Goal: Task Accomplishment & Management: Manage account settings

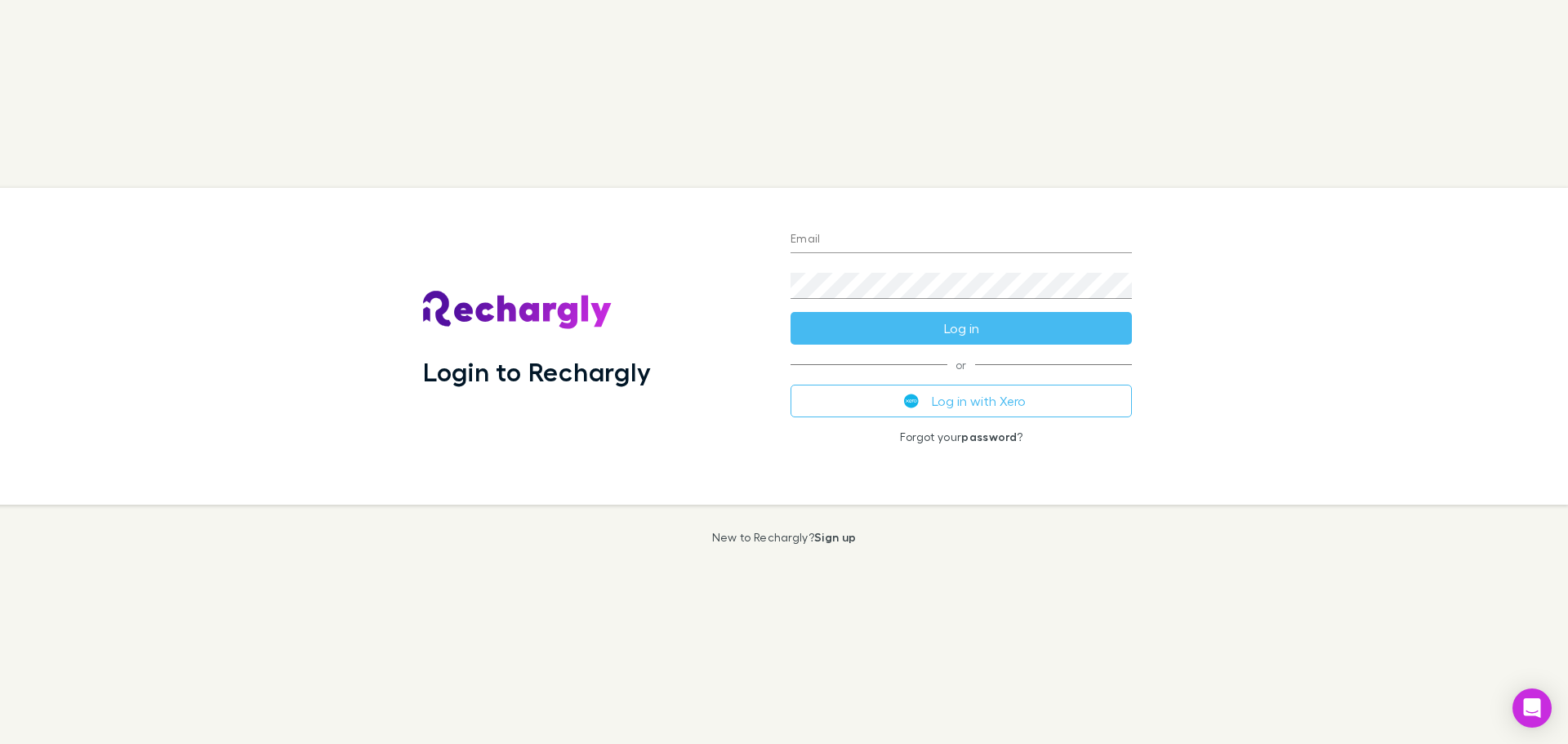
click at [908, 229] on input "Email" at bounding box center [960, 240] width 342 height 26
click at [1108, 396] on button "Log in with Xero" at bounding box center [960, 401] width 342 height 33
click at [876, 237] on input "Email" at bounding box center [960, 240] width 342 height 26
type input "**********"
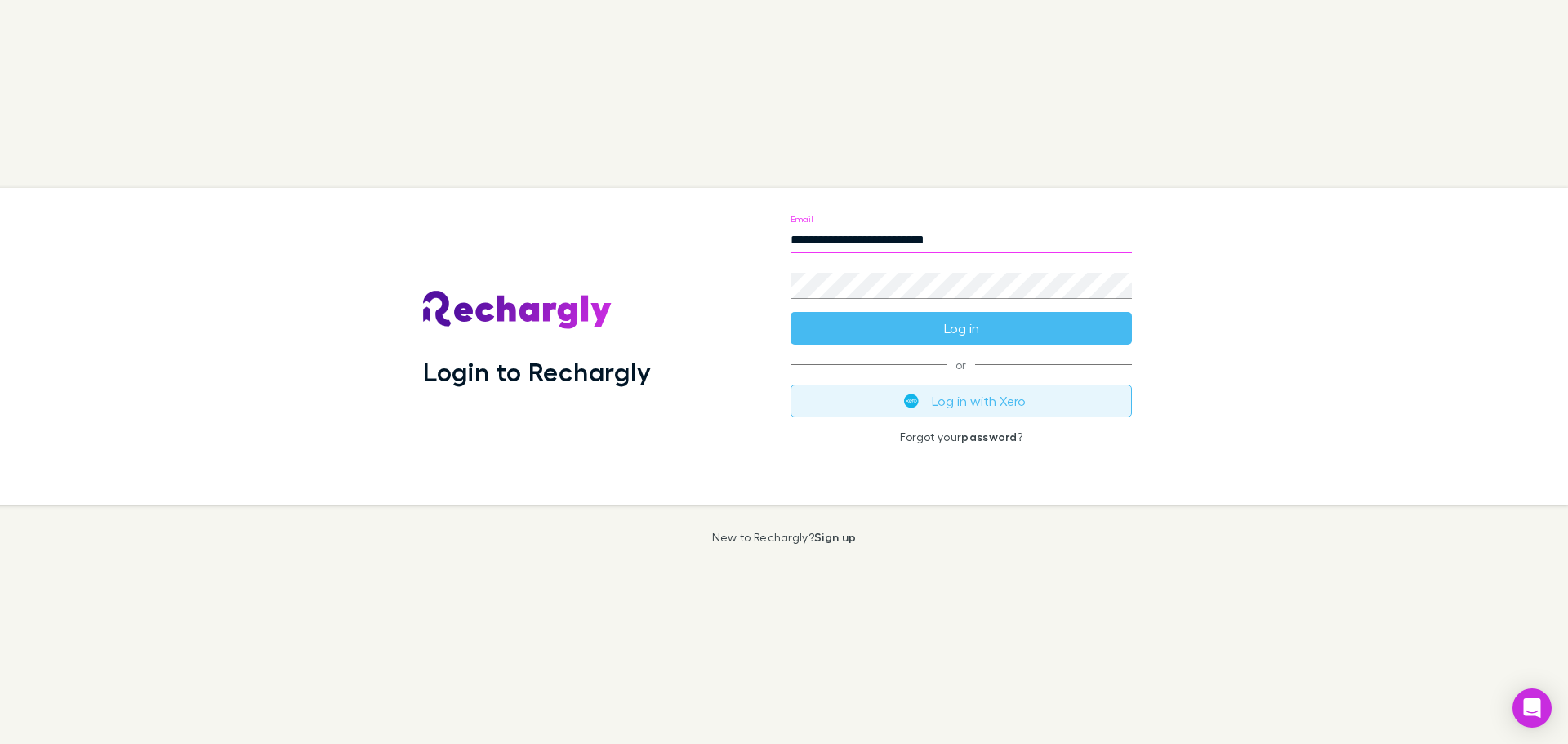
click at [994, 403] on button "Log in with Xero" at bounding box center [960, 401] width 342 height 33
click at [1000, 402] on button "Log in with Xero" at bounding box center [960, 401] width 342 height 33
